Goal: Task Accomplishment & Management: Manage account settings

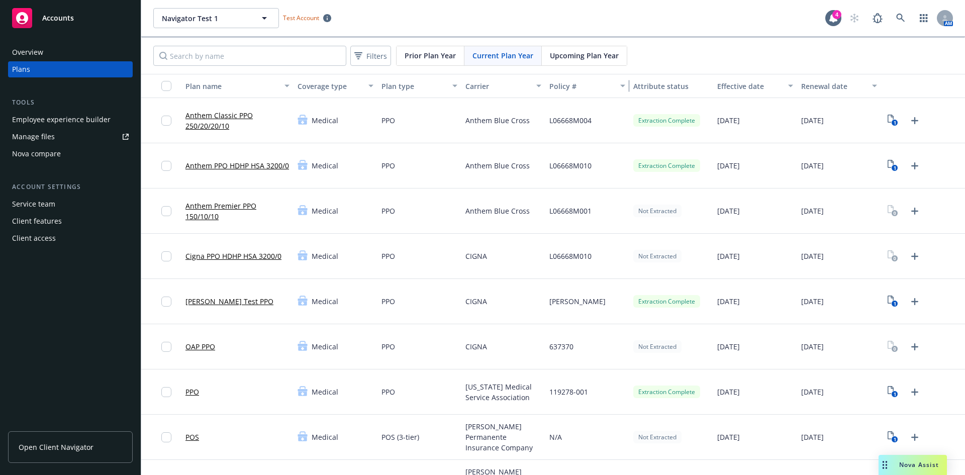
click at [622, 86] on div "button" at bounding box center [624, 85] width 5 height 23
click at [620, 87] on icon "button" at bounding box center [622, 85] width 5 height 3
click at [617, 89] on div "Policy #" at bounding box center [587, 86] width 76 height 11
click at [564, 91] on div "Policy #" at bounding box center [581, 86] width 65 height 11
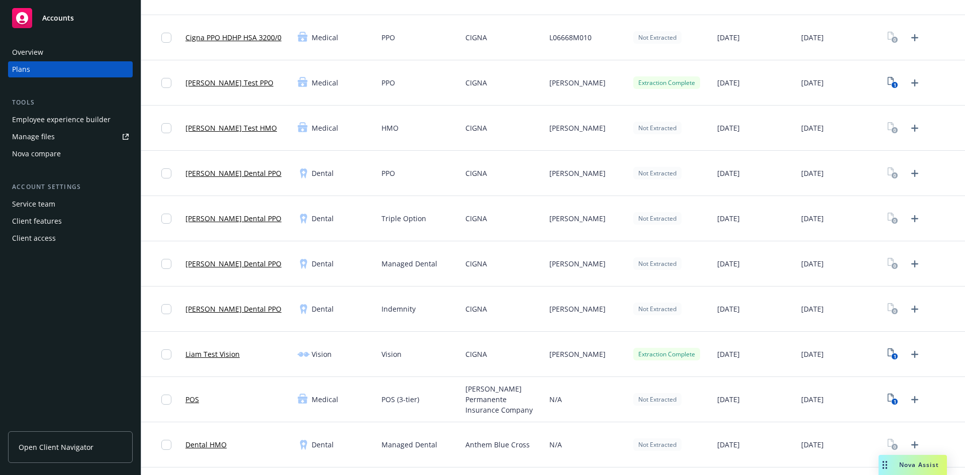
scroll to position [201, 0]
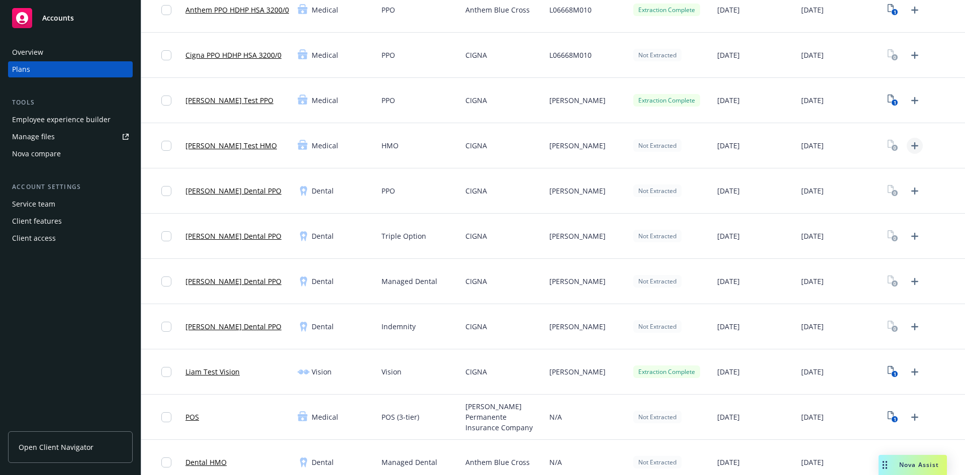
click at [909, 147] on icon "Upload Plan Documents" at bounding box center [915, 146] width 12 height 12
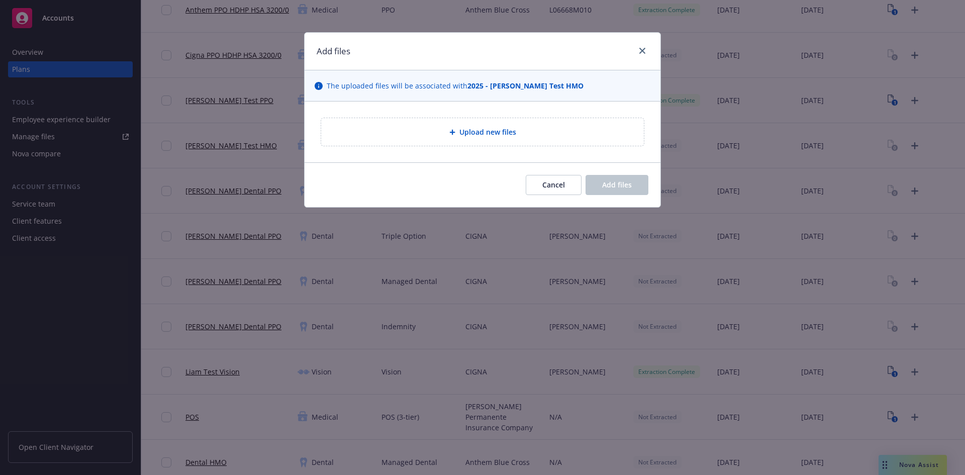
click at [541, 133] on div "Upload new files" at bounding box center [482, 132] width 307 height 12
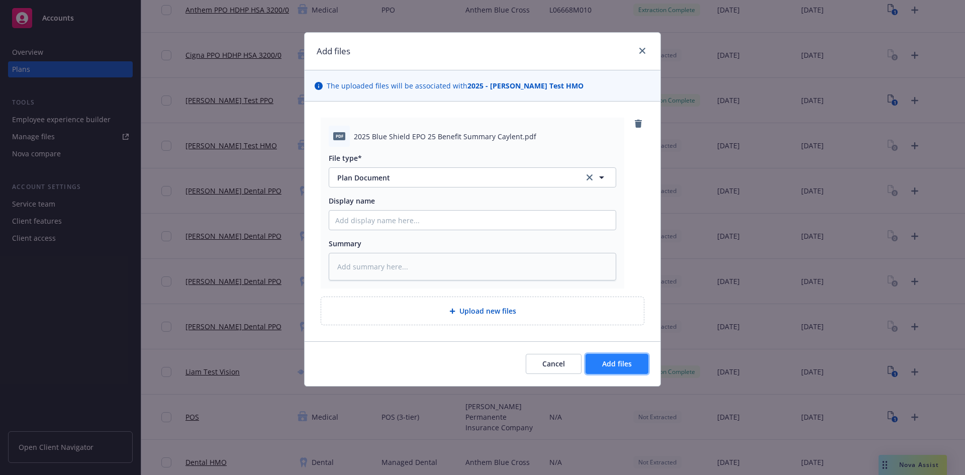
click at [619, 369] on button "Add files" at bounding box center [617, 364] width 63 height 20
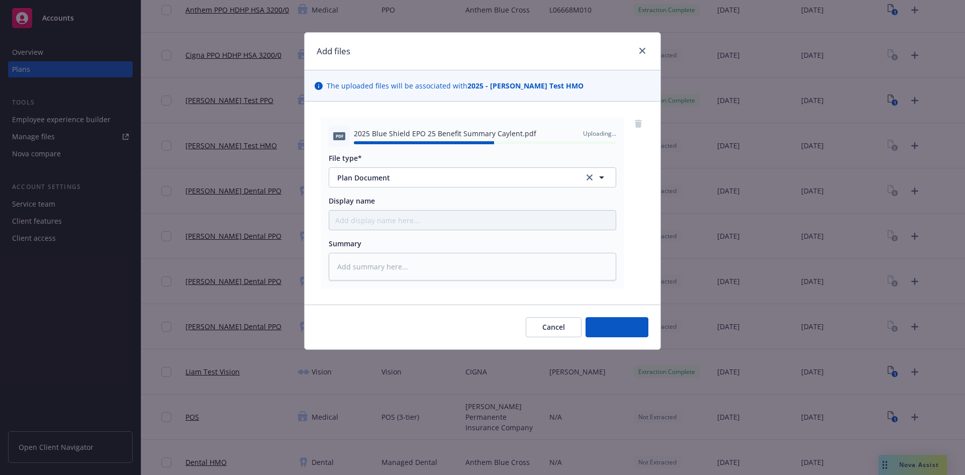
type textarea "x"
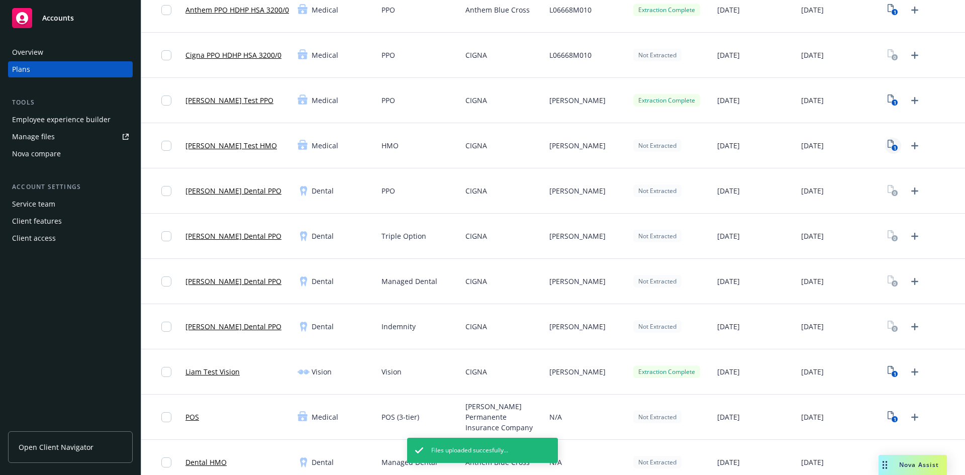
click at [892, 146] on rect "View Plan Documents" at bounding box center [895, 148] width 7 height 7
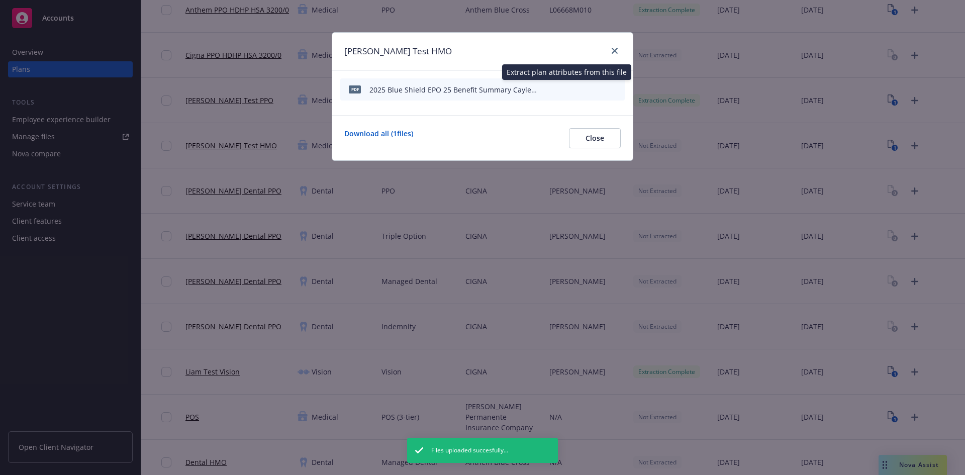
click at [562, 92] on icon "start extraction" at bounding box center [565, 89] width 8 height 10
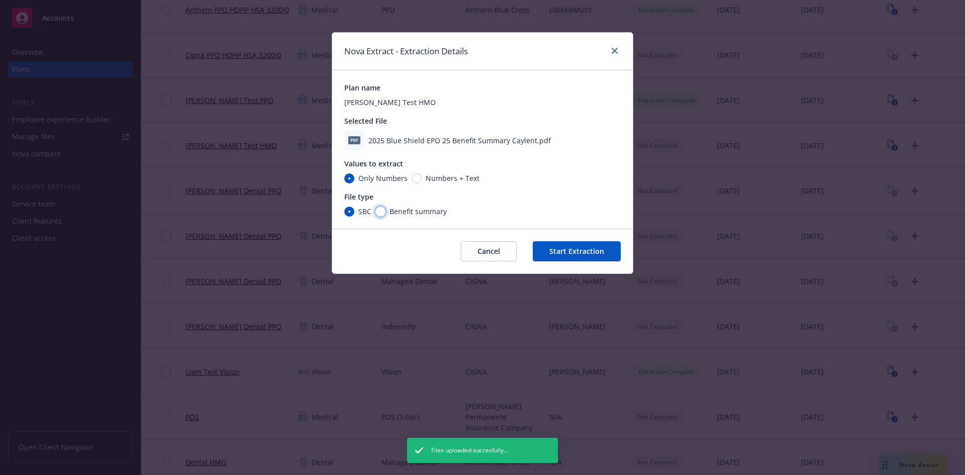
click at [382, 214] on input "Benefit summary" at bounding box center [381, 212] width 10 height 10
radio input "true"
click at [581, 255] on button "Start Extraction" at bounding box center [577, 251] width 88 height 20
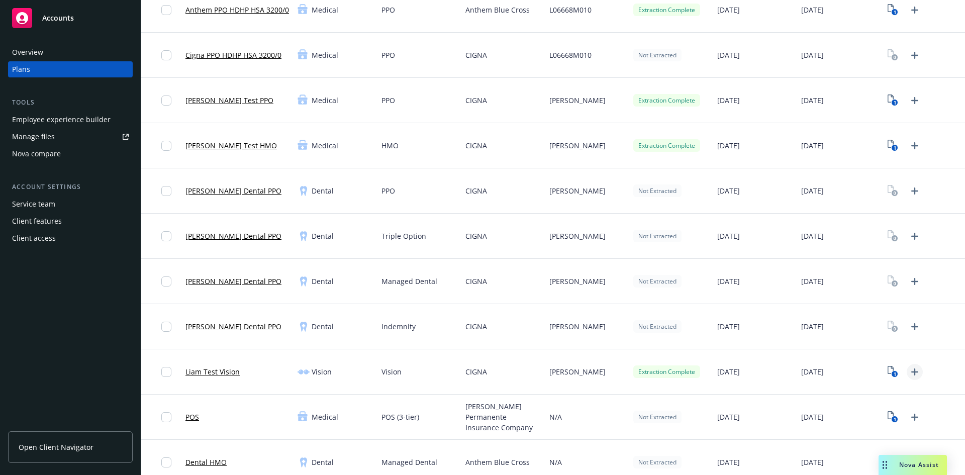
click at [909, 374] on icon "Upload Plan Documents" at bounding box center [915, 372] width 12 height 12
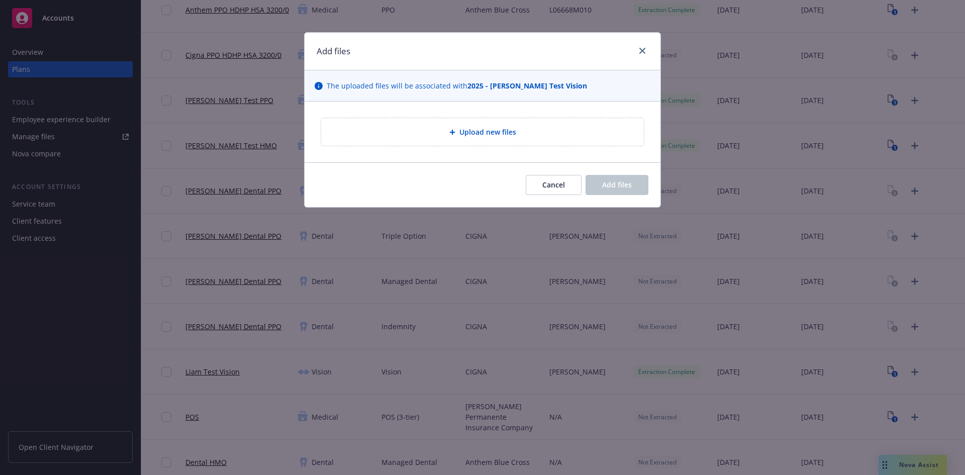
click at [473, 135] on span "Upload new files" at bounding box center [487, 132] width 57 height 11
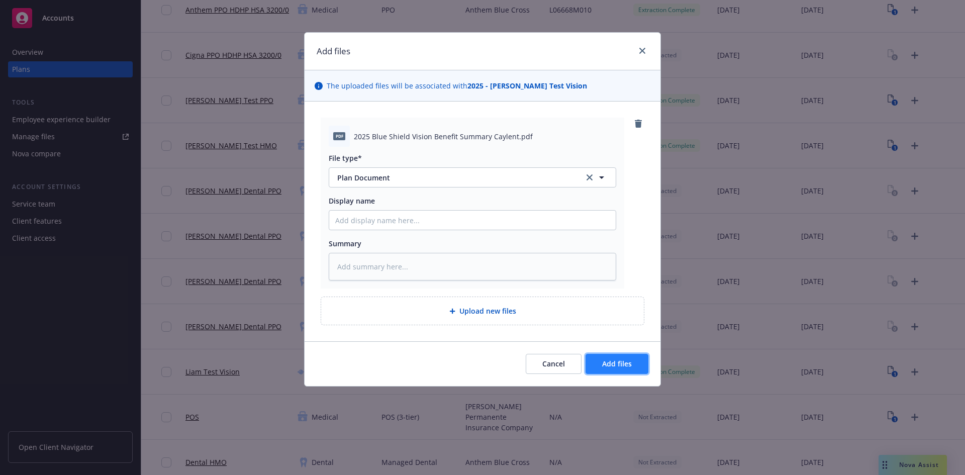
click at [607, 358] on button "Add files" at bounding box center [617, 364] width 63 height 20
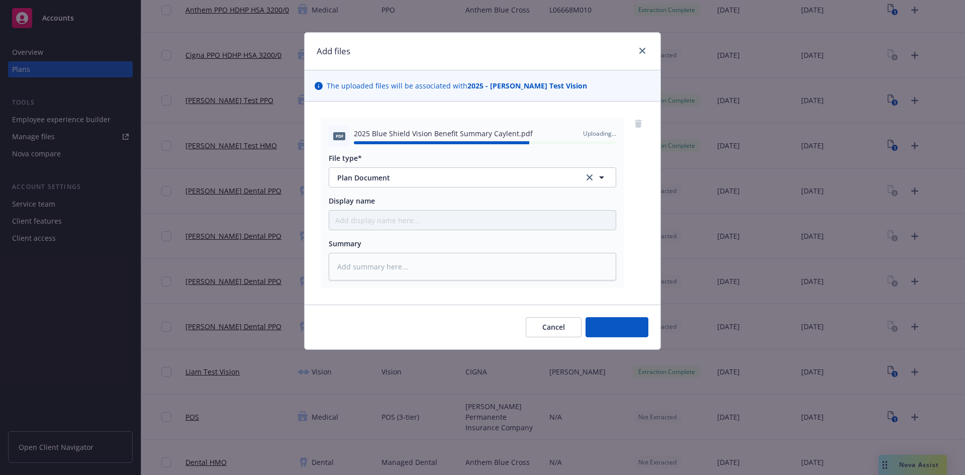
type textarea "x"
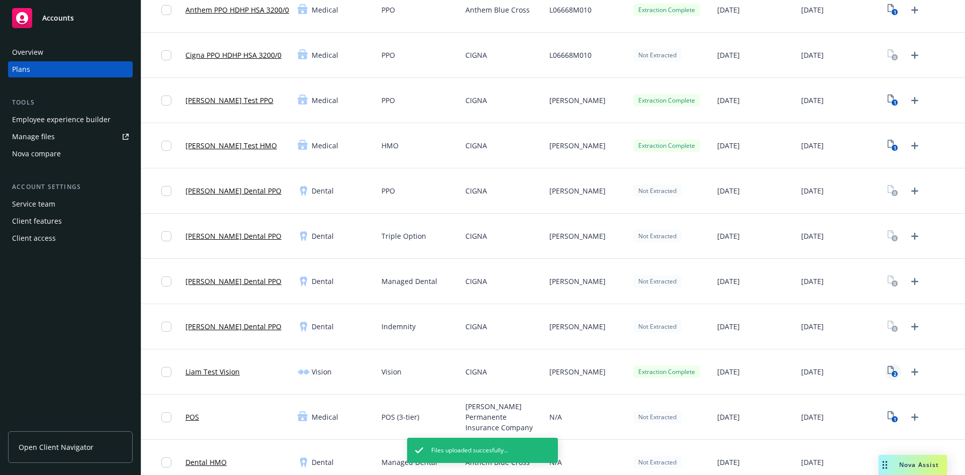
click at [888, 369] on icon "2" at bounding box center [893, 372] width 11 height 12
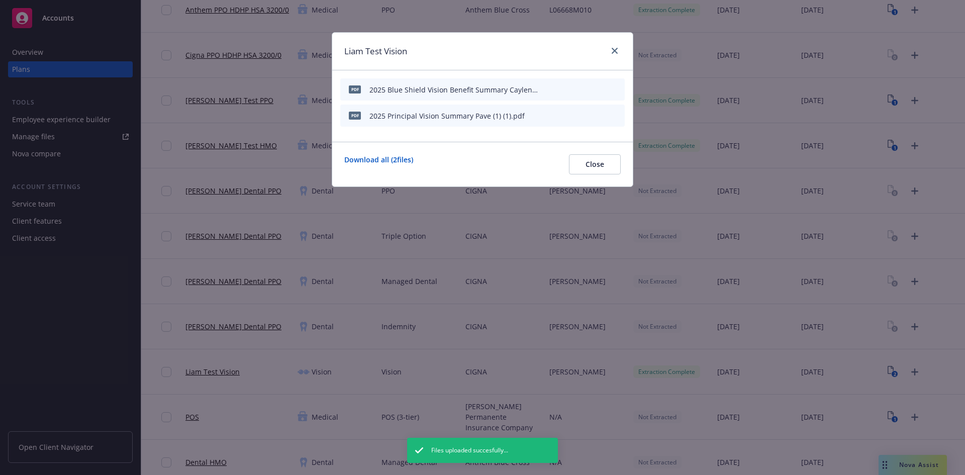
click at [566, 89] on icon "start extraction" at bounding box center [565, 89] width 12 height 12
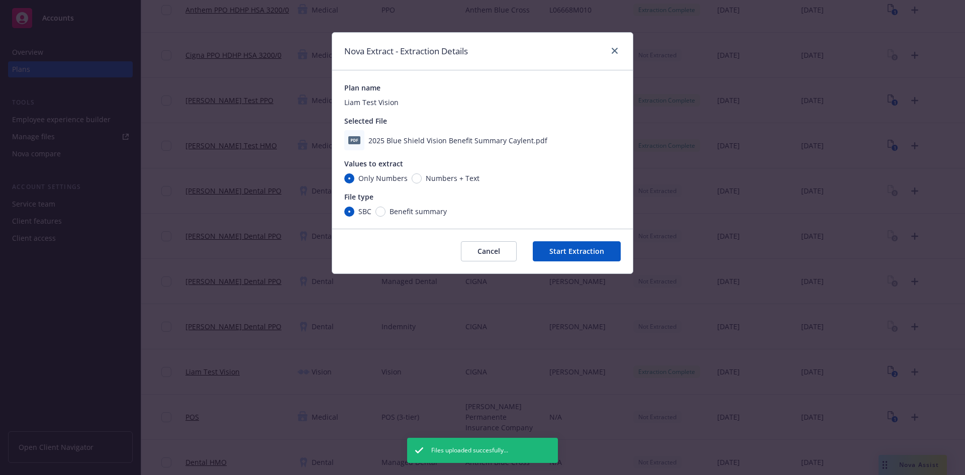
click at [424, 216] on span "Benefit summary" at bounding box center [418, 211] width 57 height 11
click at [386, 216] on input "Benefit summary" at bounding box center [381, 212] width 10 height 10
radio input "true"
click at [610, 246] on button "Start Extraction" at bounding box center [577, 251] width 88 height 20
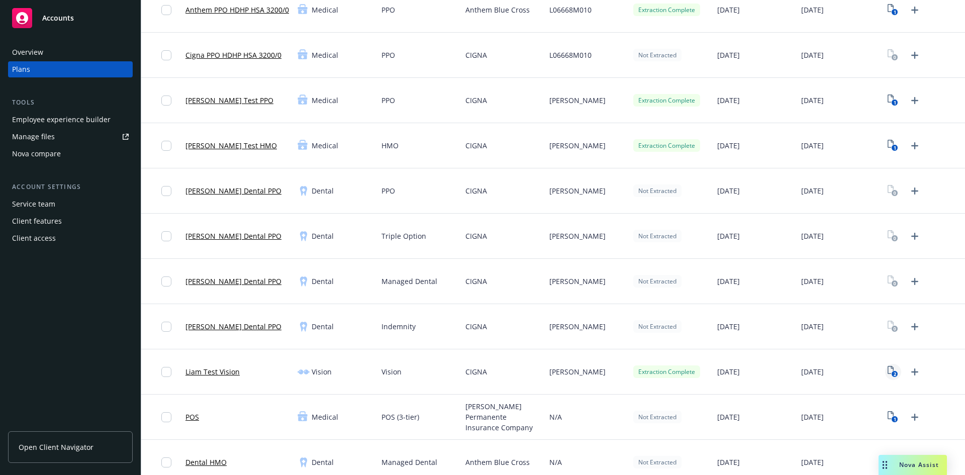
click at [888, 377] on icon "2" at bounding box center [893, 372] width 11 height 12
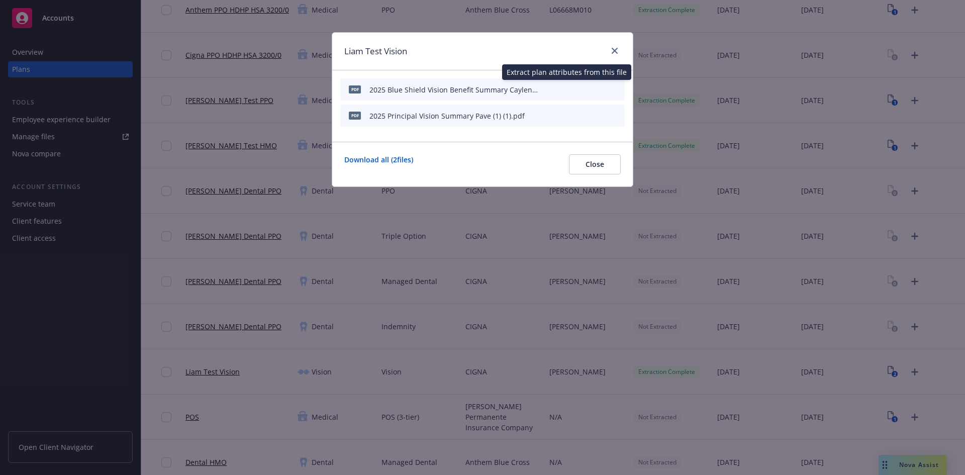
click at [567, 91] on icon "start extraction" at bounding box center [565, 89] width 12 height 12
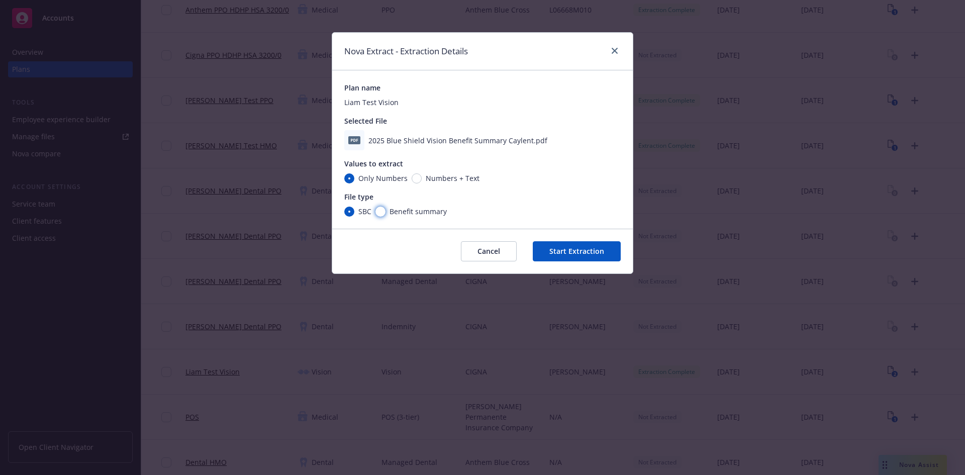
click at [378, 215] on input "Benefit summary" at bounding box center [381, 212] width 10 height 10
radio input "true"
click at [570, 247] on button "Start Extraction" at bounding box center [577, 251] width 88 height 20
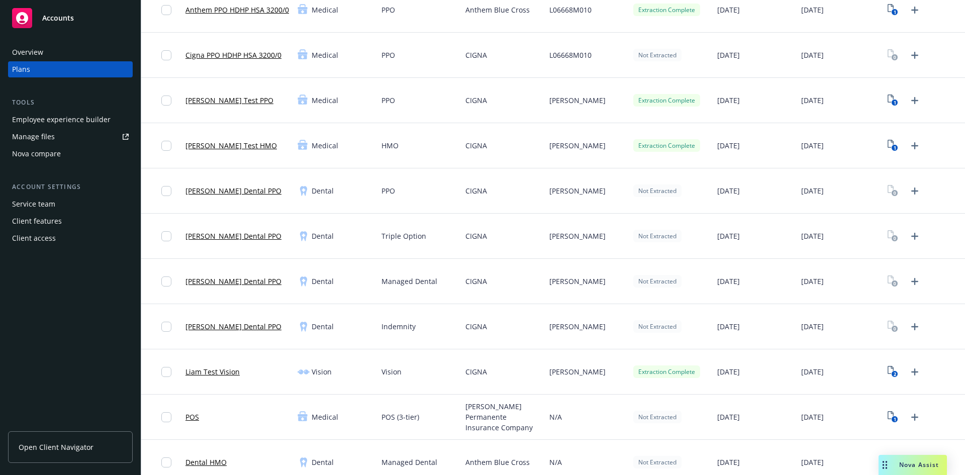
click at [28, 350] on div "Overview Plans Tools Employee experience builder Manage files Nova compare Acco…" at bounding box center [70, 253] width 141 height 443
click at [79, 325] on div "Overview Plans Tools Employee experience builder Manage files Nova compare Acco…" at bounding box center [70, 253] width 141 height 443
click at [909, 188] on icon "Upload Plan Documents" at bounding box center [915, 191] width 12 height 12
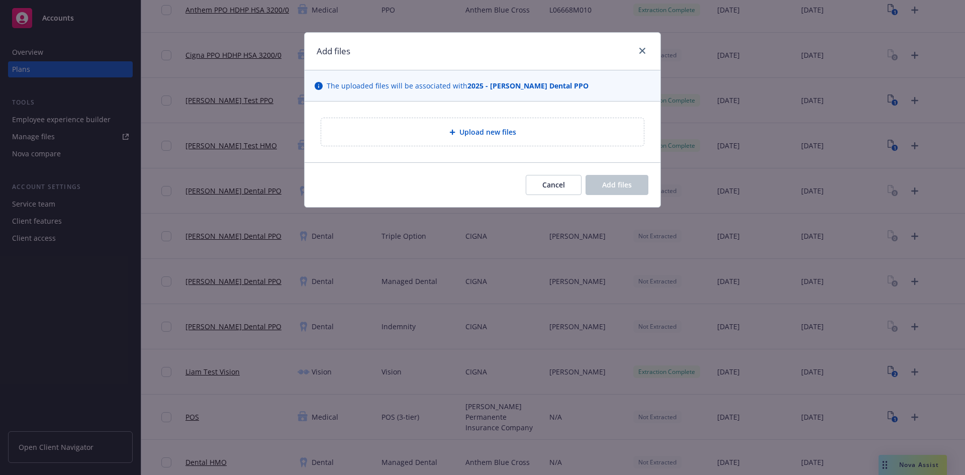
click at [460, 125] on div "Upload new files" at bounding box center [482, 132] width 323 height 28
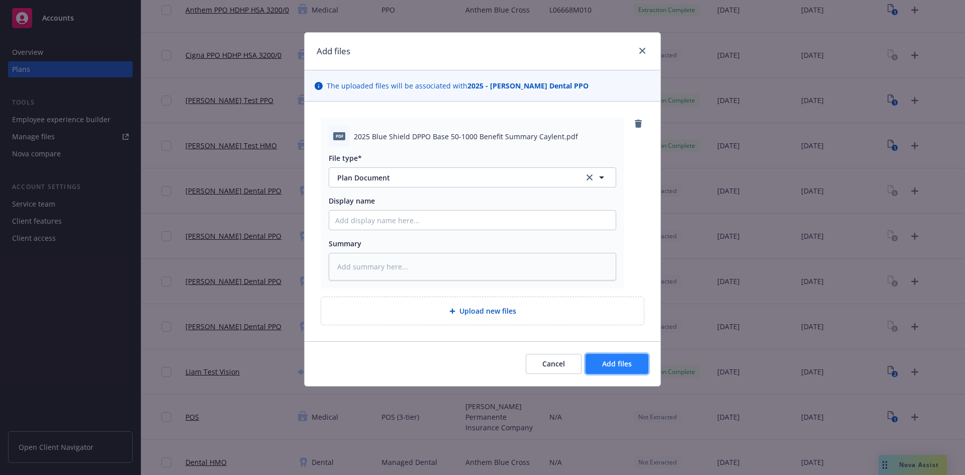
click at [612, 368] on span "Add files" at bounding box center [617, 364] width 30 height 10
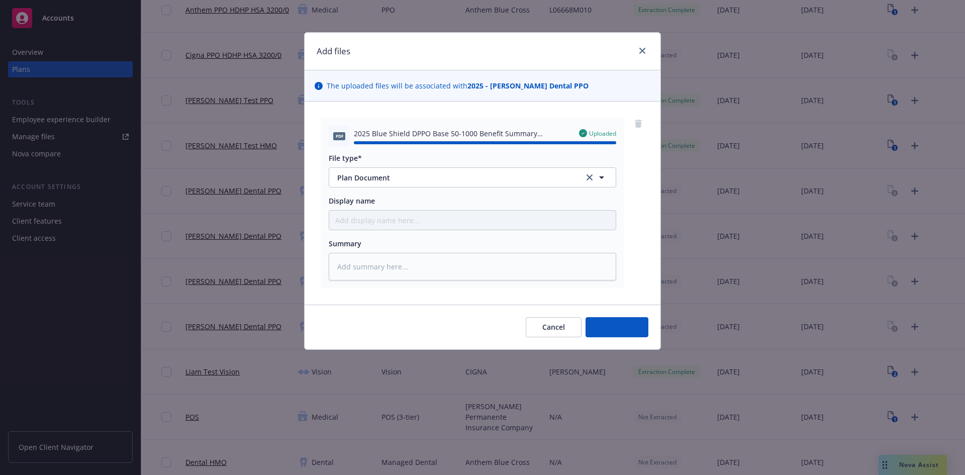
type textarea "x"
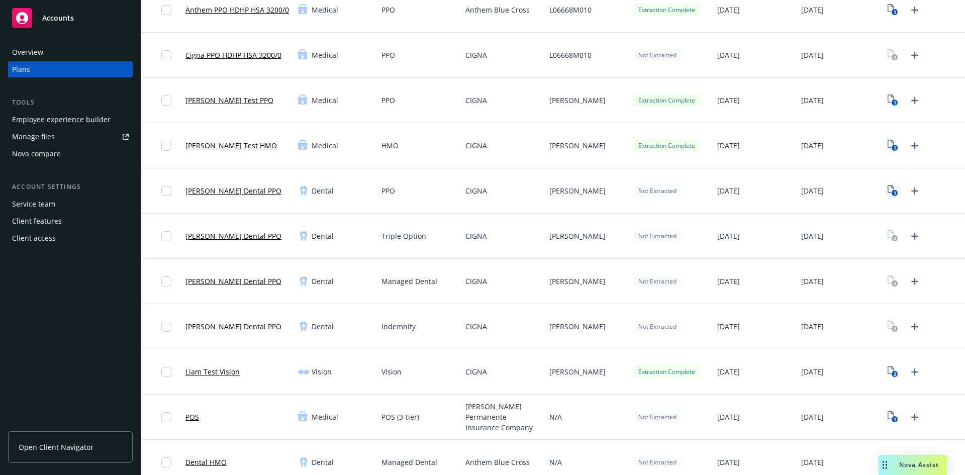
click at [888, 191] on icon "View Plan Documents" at bounding box center [891, 189] width 6 height 8
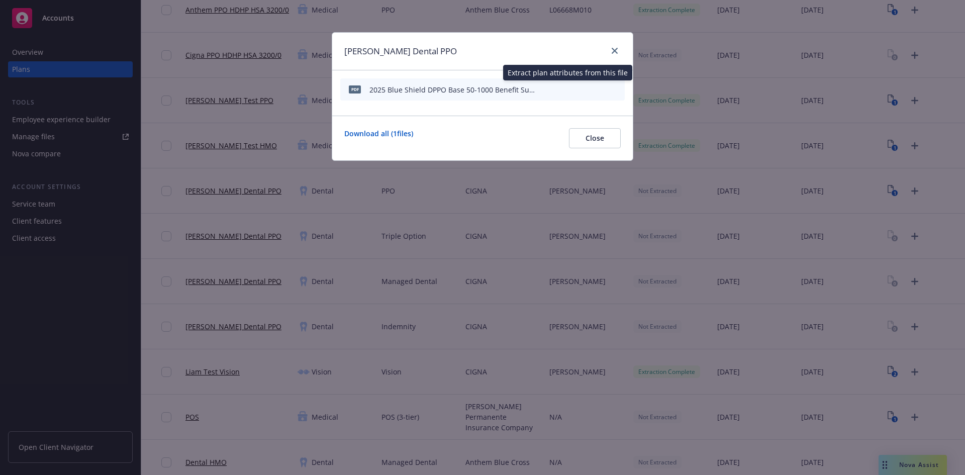
click at [567, 89] on icon "start extraction" at bounding box center [565, 89] width 12 height 12
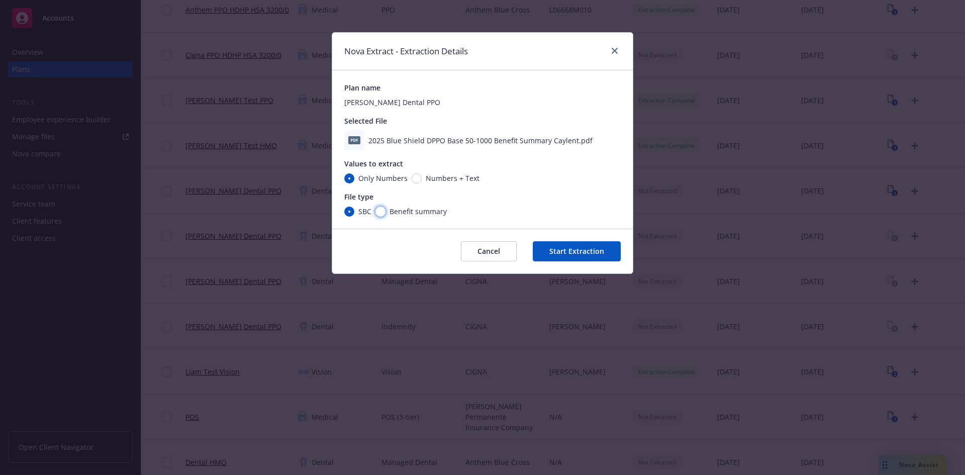
click at [381, 208] on input "Benefit summary" at bounding box center [381, 212] width 10 height 10
radio input "true"
click at [610, 254] on button "Start Extraction" at bounding box center [577, 251] width 88 height 20
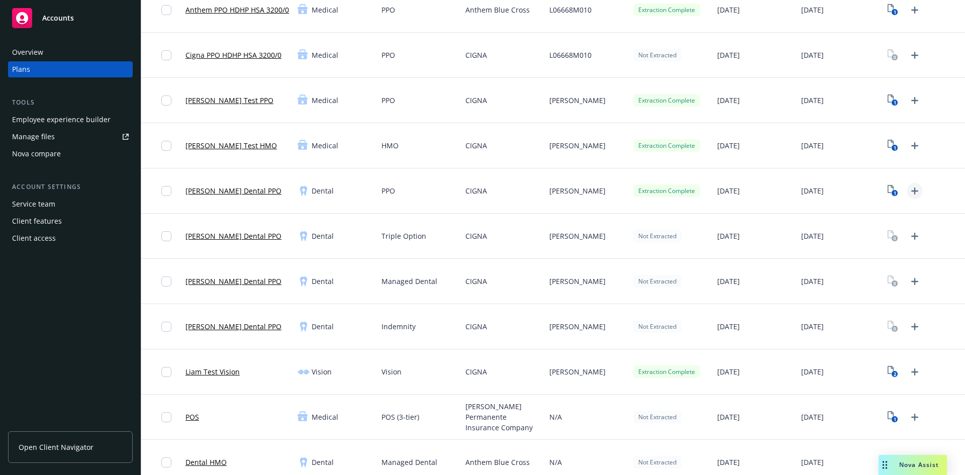
click at [912, 194] on icon "Upload Plan Documents" at bounding box center [915, 191] width 12 height 12
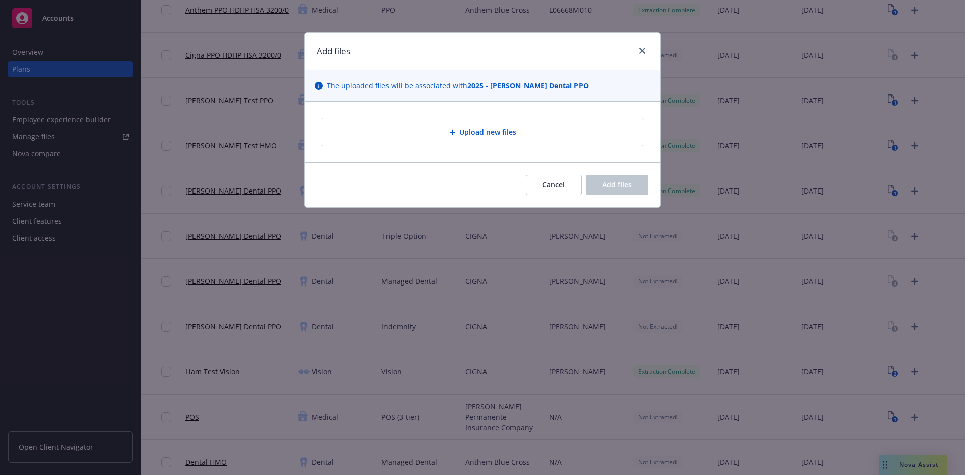
click at [406, 139] on div "Upload new files" at bounding box center [482, 132] width 323 height 28
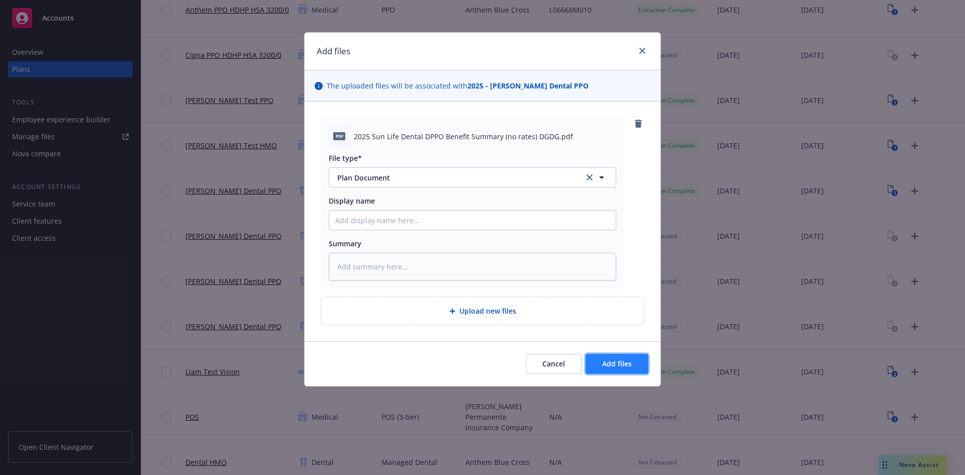
click at [641, 366] on button "Add files" at bounding box center [617, 364] width 63 height 20
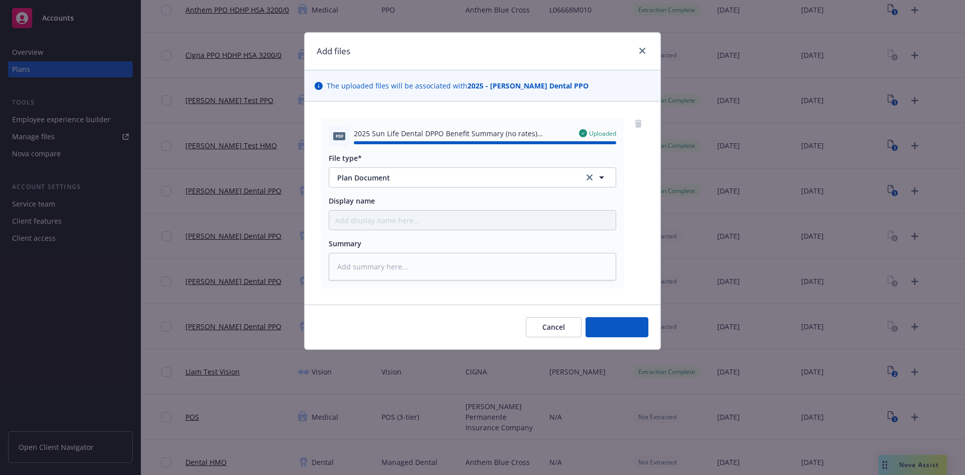
type textarea "x"
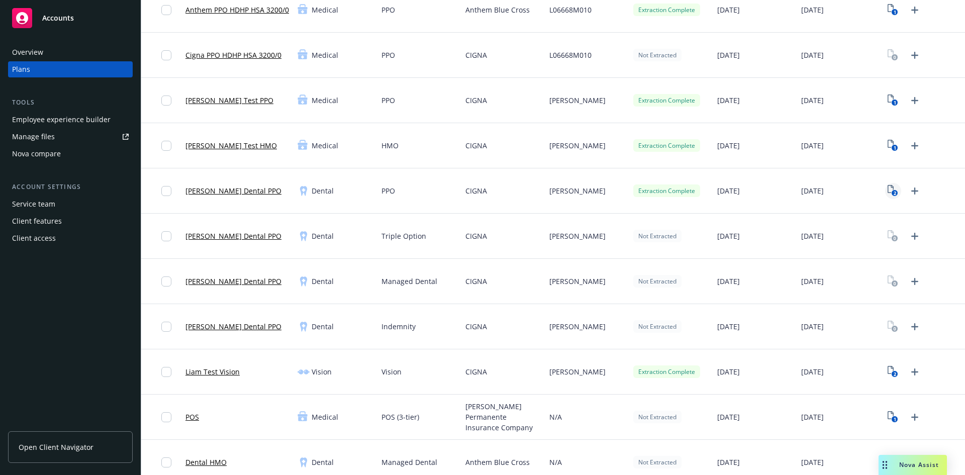
click at [888, 192] on icon "2" at bounding box center [893, 191] width 11 height 12
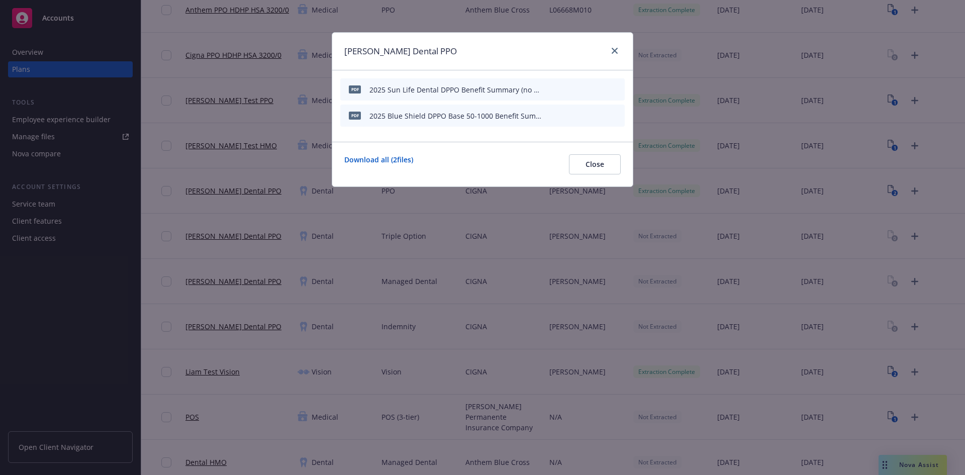
click at [569, 90] on icon "start extraction" at bounding box center [565, 89] width 12 height 12
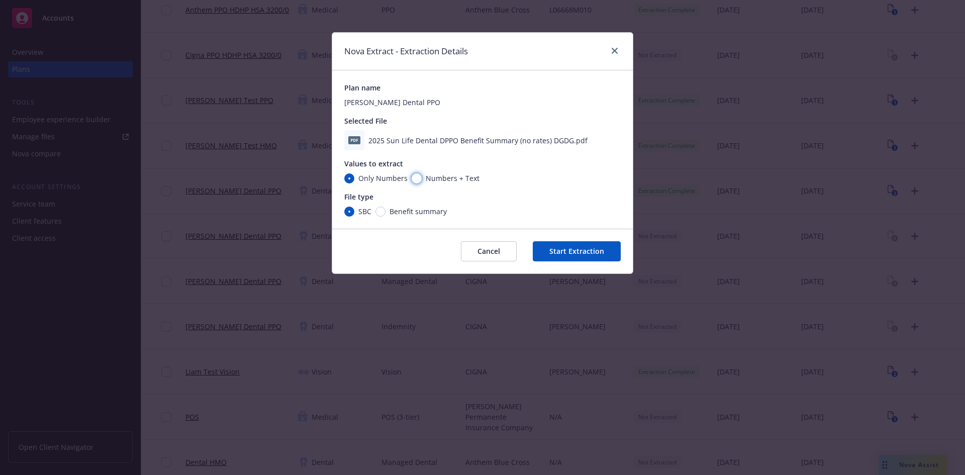
click at [415, 175] on input "Numbers + Text" at bounding box center [417, 178] width 10 height 10
radio input "true"
click at [393, 211] on span "Benefit summary" at bounding box center [418, 211] width 57 height 11
click at [386, 211] on input "Benefit summary" at bounding box center [381, 212] width 10 height 10
radio input "true"
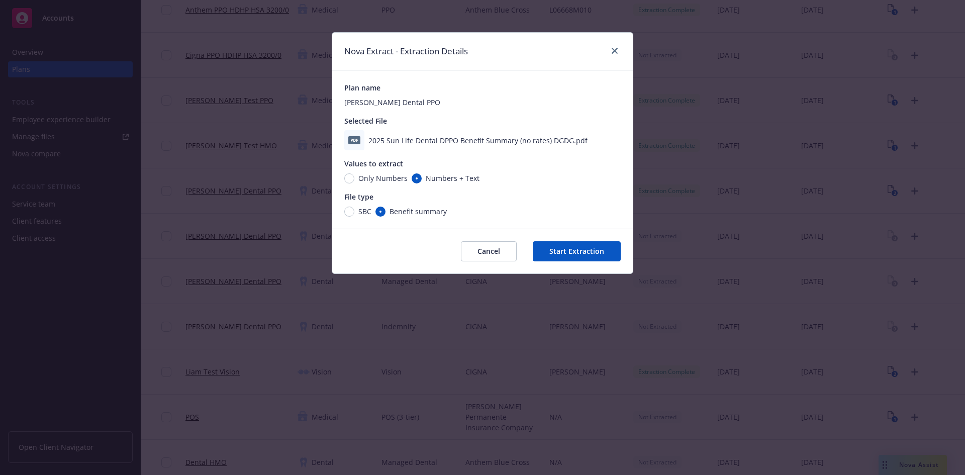
click at [587, 253] on button "Start Extraction" at bounding box center [577, 251] width 88 height 20
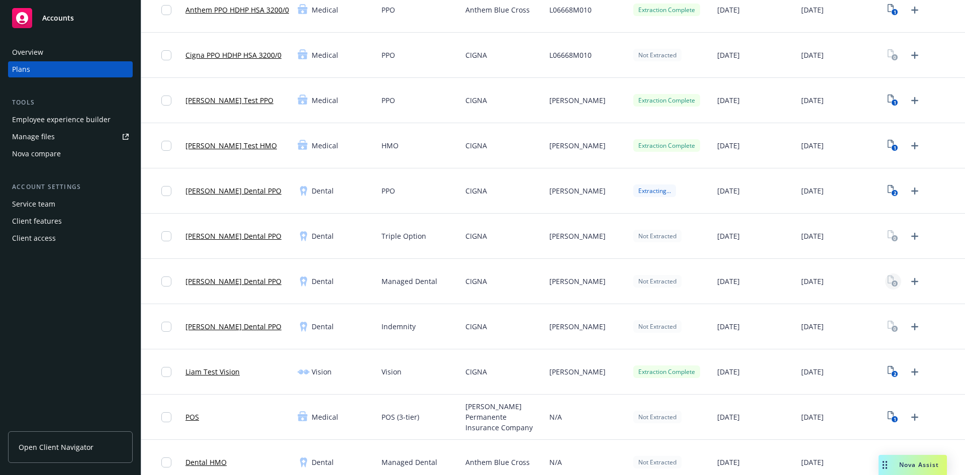
click at [892, 285] on rect "View Plan Documents" at bounding box center [895, 284] width 7 height 7
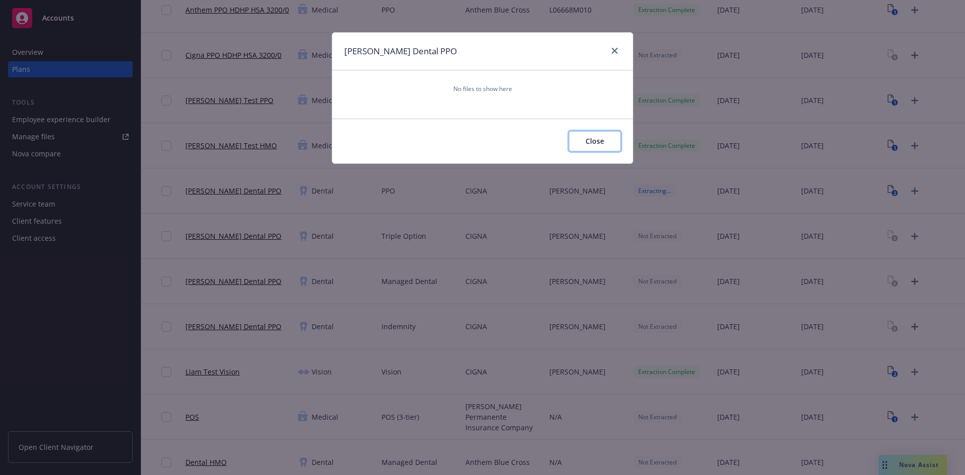
drag, startPoint x: 595, startPoint y: 140, endPoint x: 793, endPoint y: 257, distance: 230.1
click at [596, 140] on span "Close" at bounding box center [595, 141] width 19 height 10
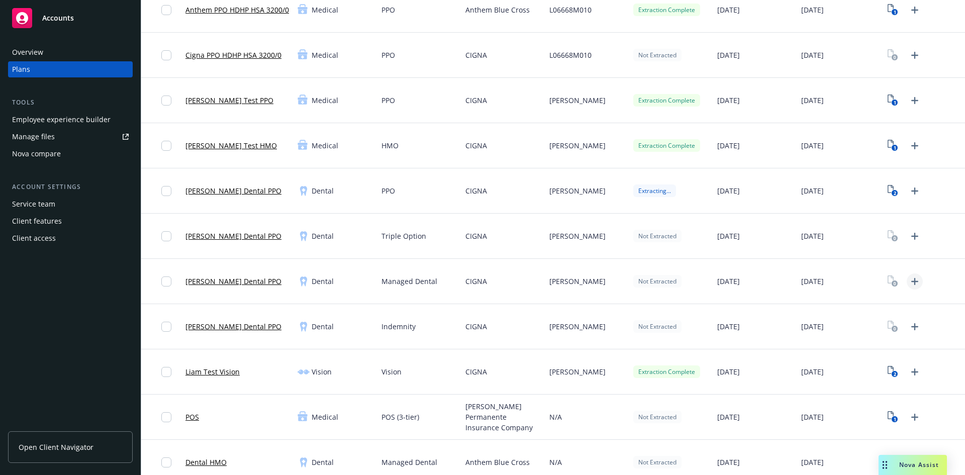
click at [909, 281] on icon "Upload Plan Documents" at bounding box center [915, 281] width 12 height 12
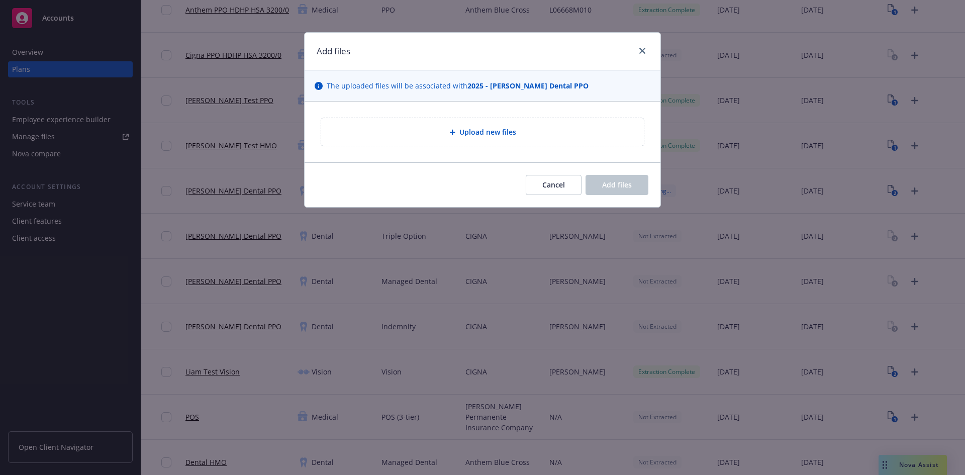
click at [518, 144] on div "Upload new files" at bounding box center [482, 132] width 323 height 28
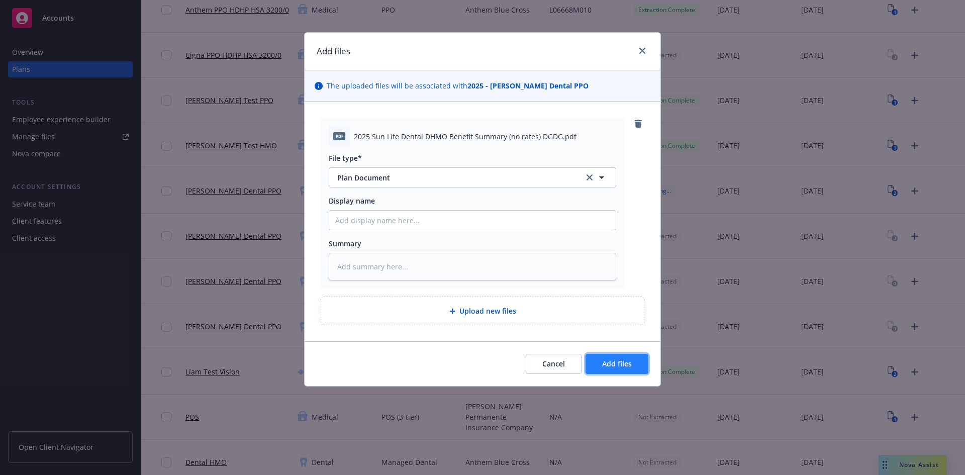
click at [605, 355] on button "Add files" at bounding box center [617, 364] width 63 height 20
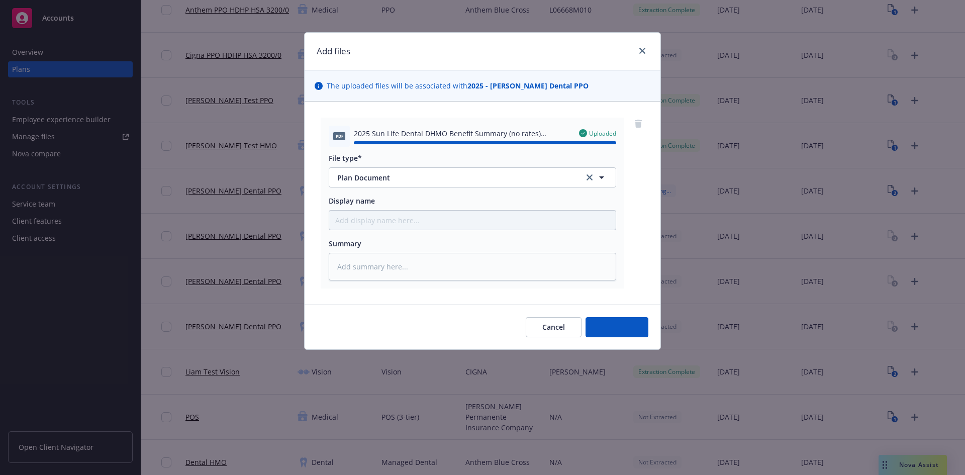
type textarea "x"
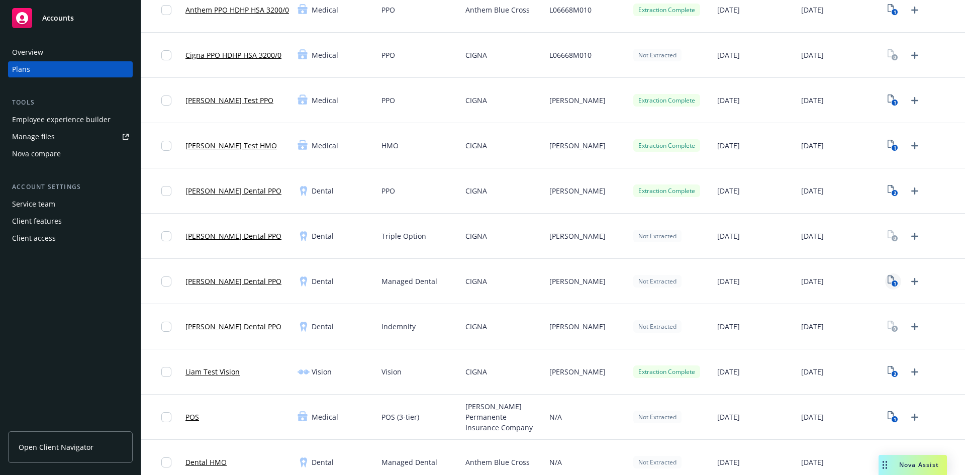
click at [894, 285] on text "1" at bounding box center [895, 284] width 3 height 7
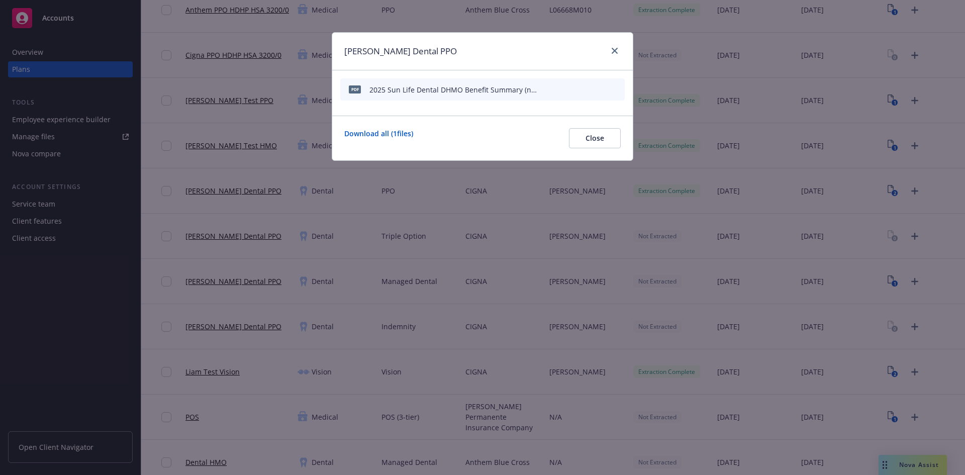
click at [570, 88] on icon "start extraction" at bounding box center [565, 89] width 12 height 12
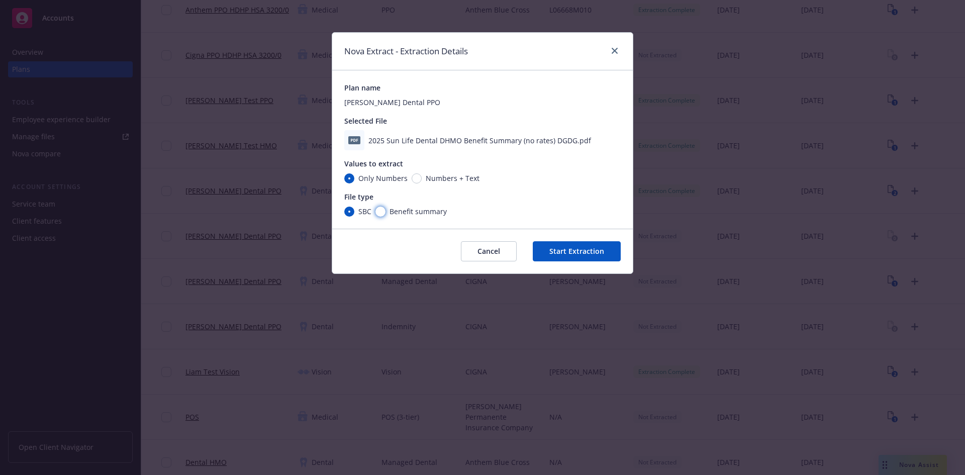
click at [385, 211] on input "Benefit summary" at bounding box center [381, 212] width 10 height 10
radio input "true"
click at [583, 250] on button "Start Extraction" at bounding box center [577, 251] width 88 height 20
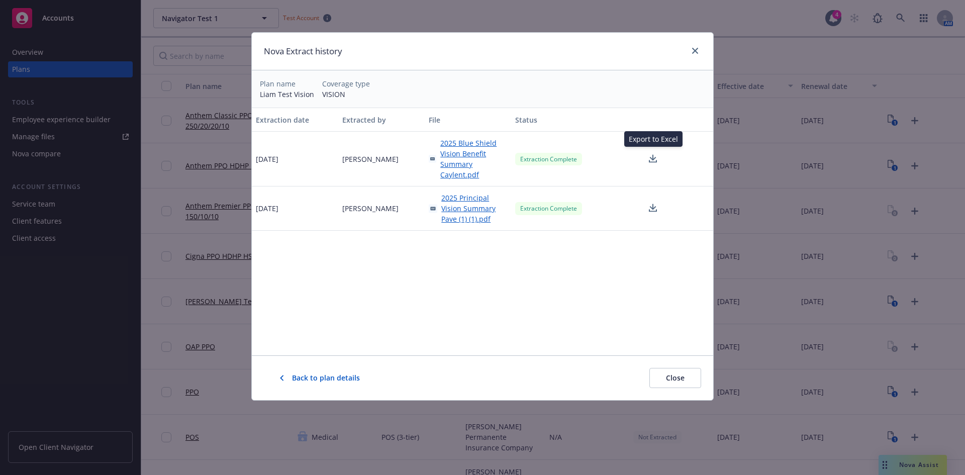
click at [658, 161] on icon at bounding box center [653, 159] width 12 height 13
click at [323, 380] on span "Back to plan details" at bounding box center [326, 378] width 68 height 10
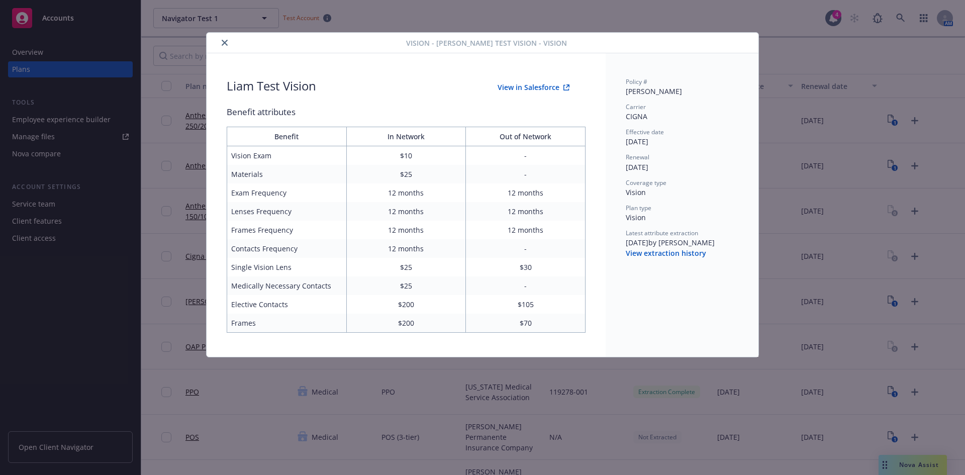
click at [535, 86] on button "View in Salesforce" at bounding box center [534, 87] width 104 height 20
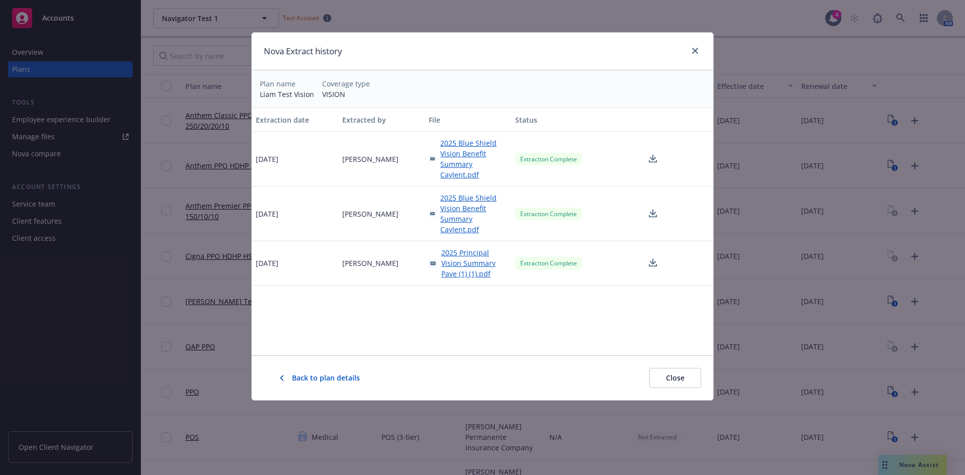
click at [302, 382] on span "Back to plan details" at bounding box center [326, 378] width 68 height 10
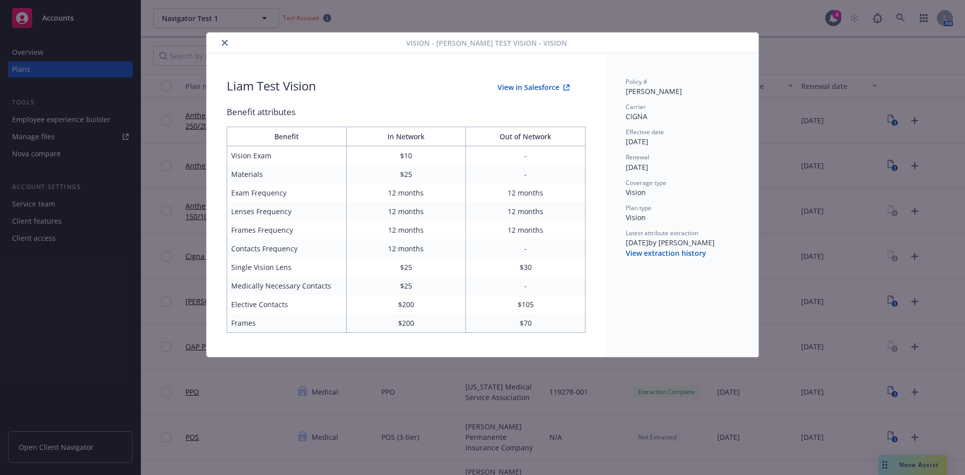
click at [533, 89] on button "View in Salesforce" at bounding box center [534, 87] width 104 height 20
